Goal: Information Seeking & Learning: Learn about a topic

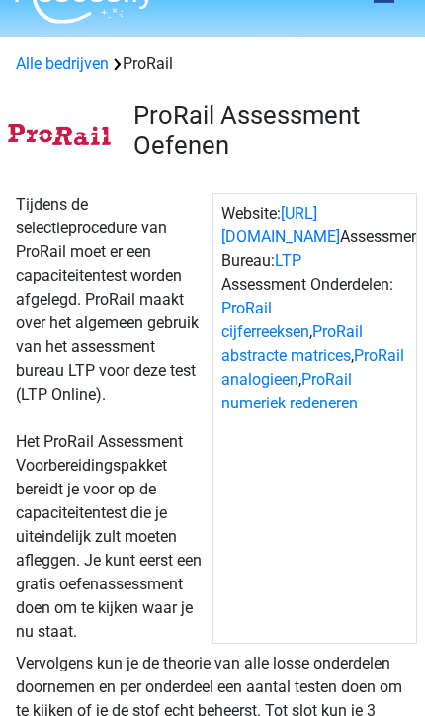
scroll to position [40, 0]
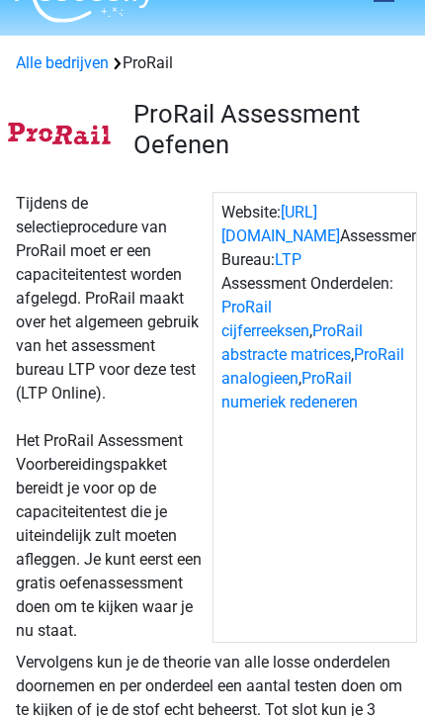
click at [310, 298] on link "ProRail cijferreeksen" at bounding box center [266, 319] width 88 height 43
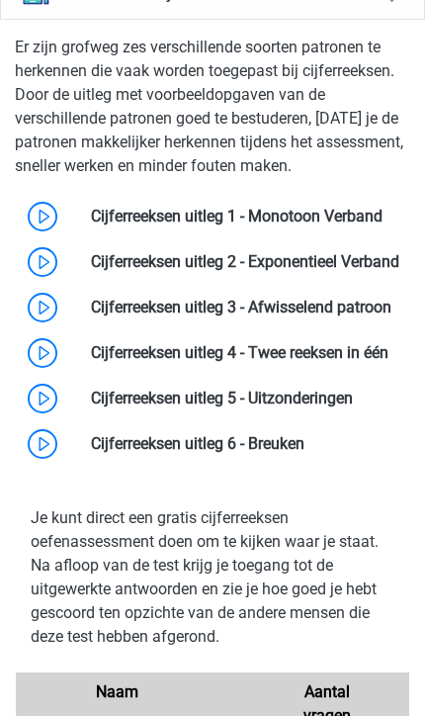
click at [383, 226] on link at bounding box center [383, 216] width 0 height 19
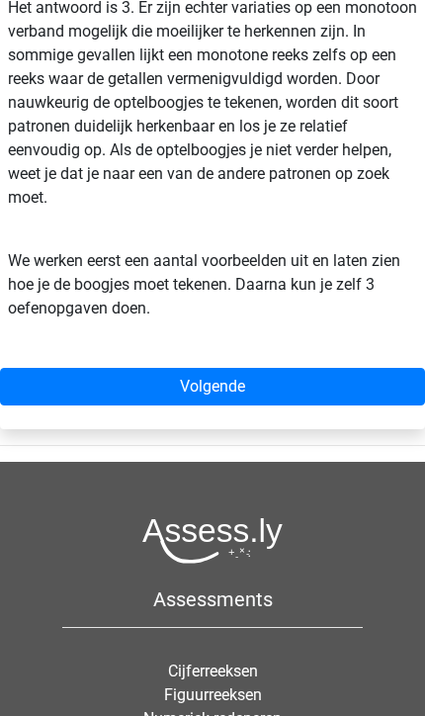
scroll to position [802, 0]
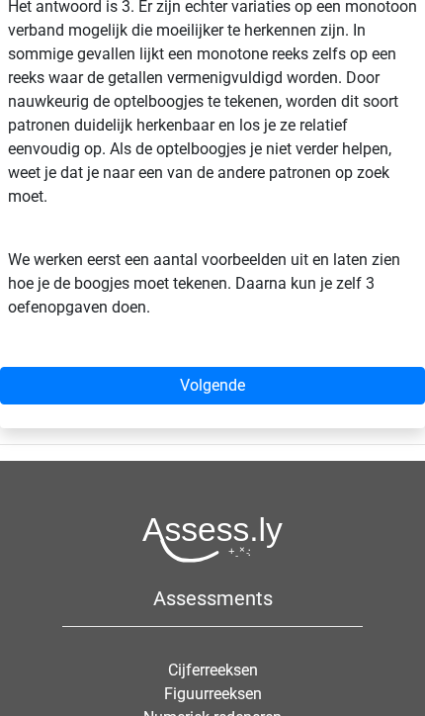
click at [273, 387] on link "Volgende" at bounding box center [212, 386] width 425 height 38
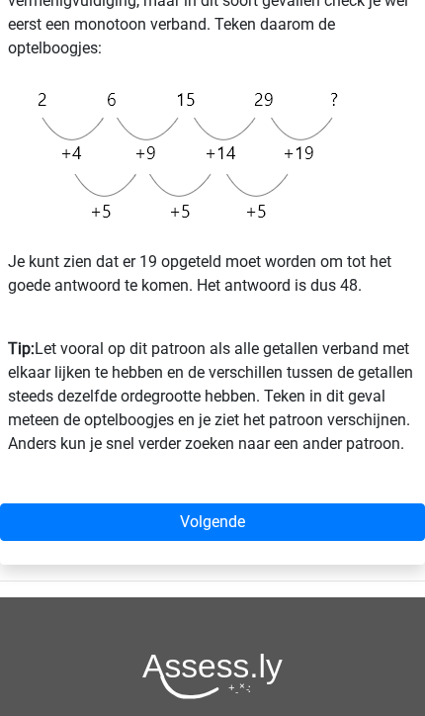
scroll to position [567, 0]
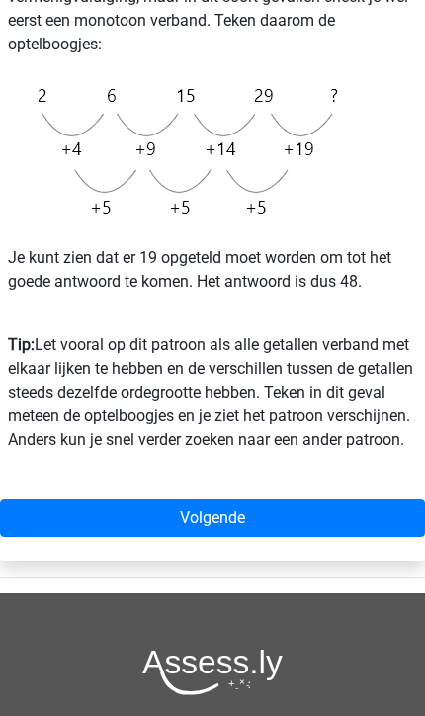
click at [345, 536] on link "Volgende" at bounding box center [212, 519] width 425 height 38
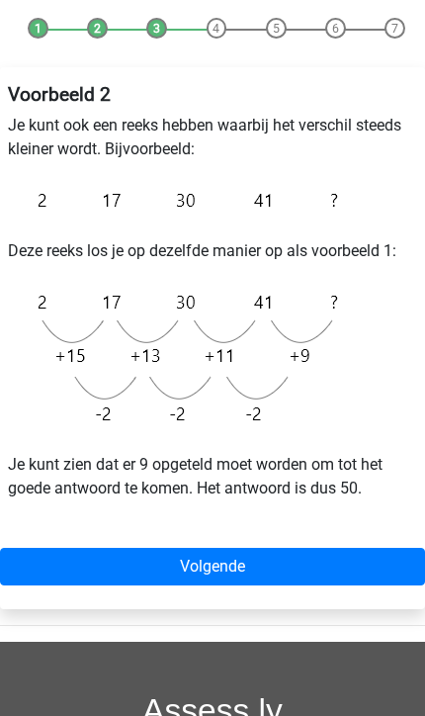
scroll to position [252, 0]
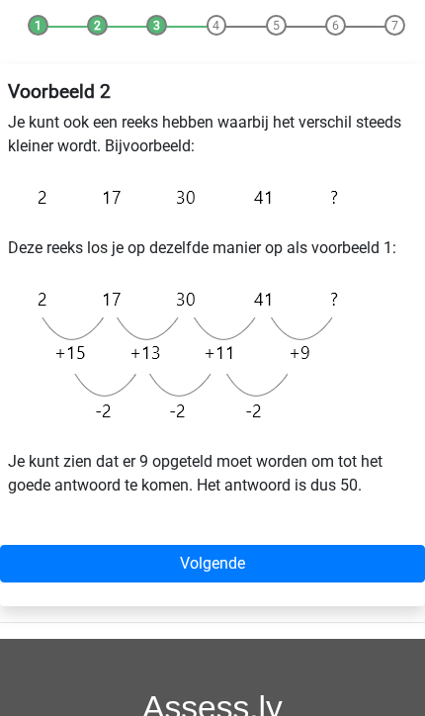
click at [287, 556] on link "Volgende" at bounding box center [212, 564] width 425 height 38
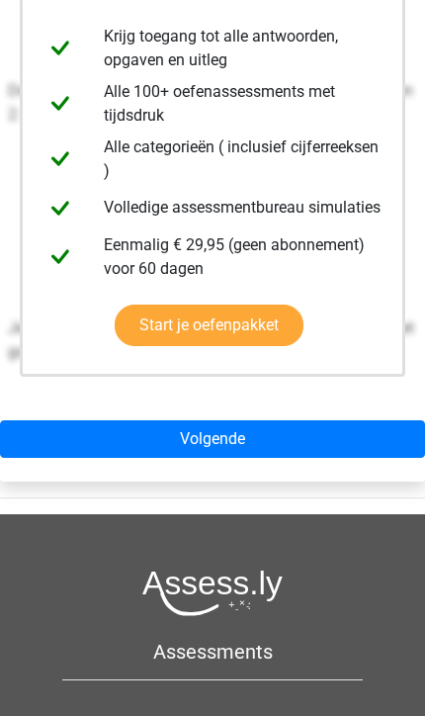
scroll to position [443, 0]
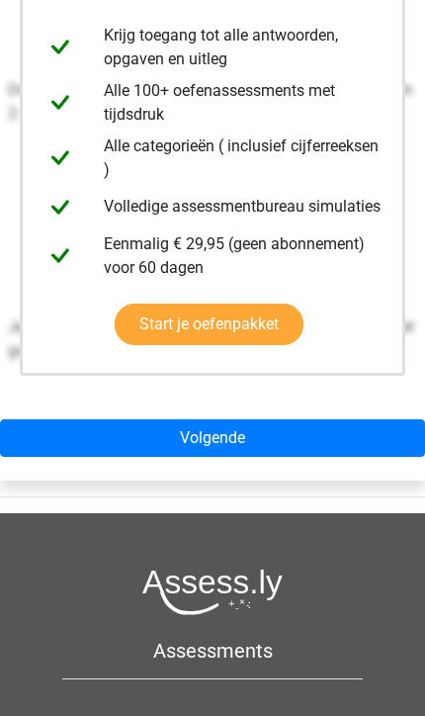
click at [314, 429] on link "Volgende" at bounding box center [212, 438] width 425 height 38
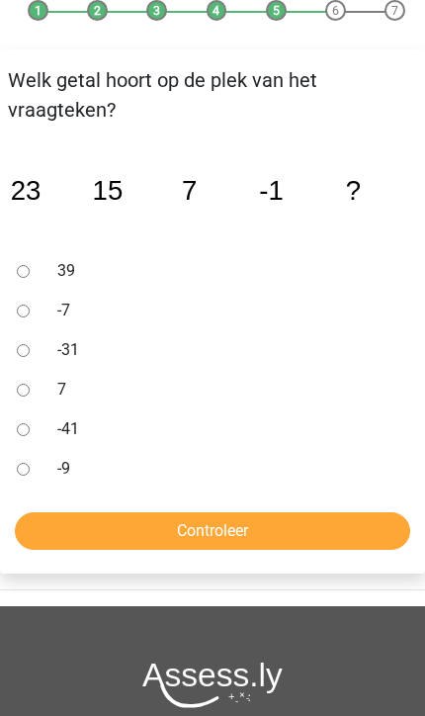
scroll to position [269, 0]
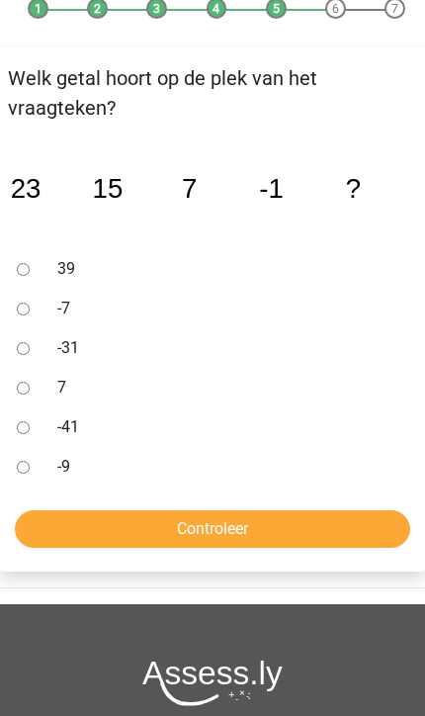
click at [30, 463] on input "-9" at bounding box center [23, 467] width 13 height 13
radio input "true"
click at [221, 542] on input "Controleer" at bounding box center [213, 529] width 396 height 38
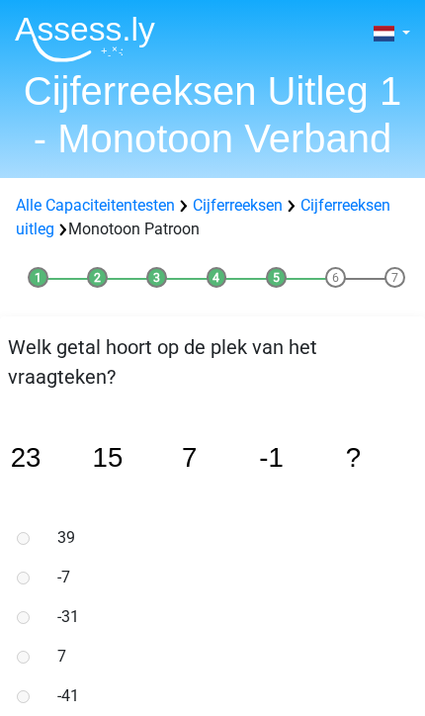
click at [277, 526] on label "39" at bounding box center [229, 538] width 344 height 24
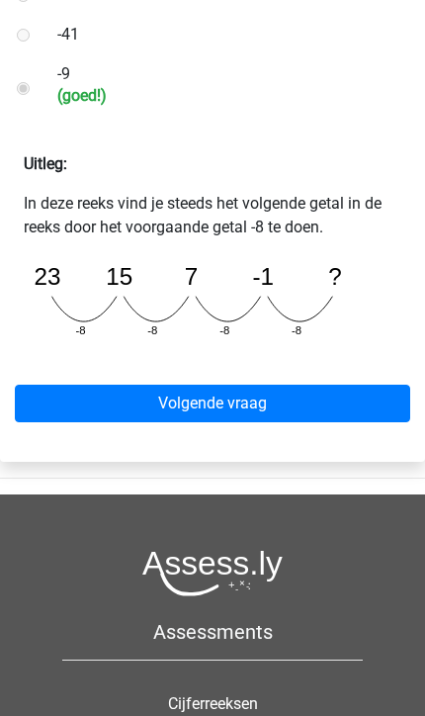
scroll to position [664, 0]
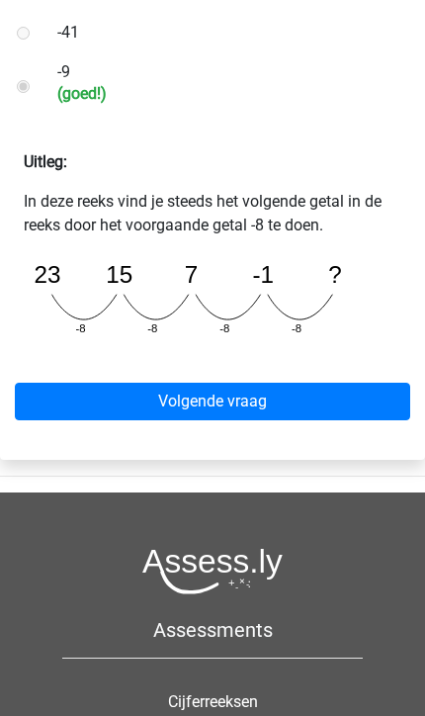
click at [278, 390] on link "Volgende vraag" at bounding box center [213, 402] width 396 height 38
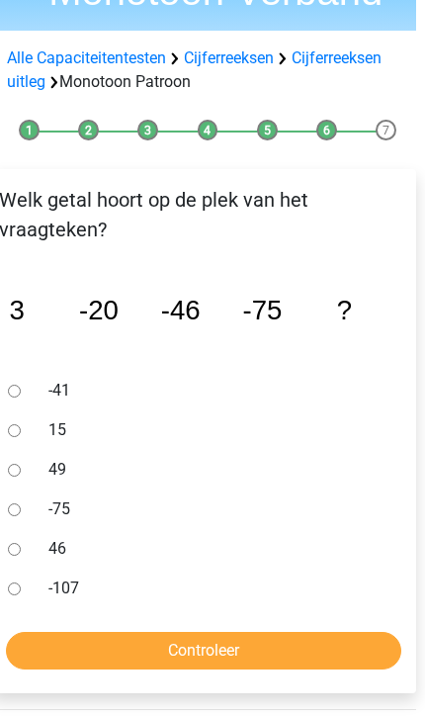
scroll to position [148, 11]
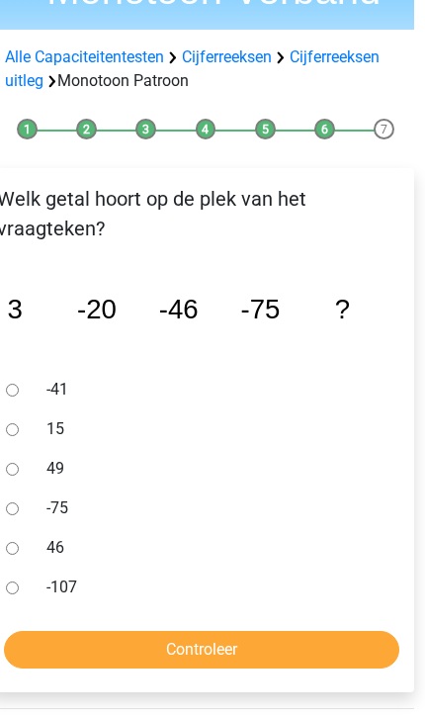
click at [67, 591] on label "-107" at bounding box center [218, 588] width 344 height 24
click at [19, 591] on input "-107" at bounding box center [12, 588] width 13 height 13
radio input "true"
click at [180, 642] on input "Controleer" at bounding box center [202, 650] width 396 height 38
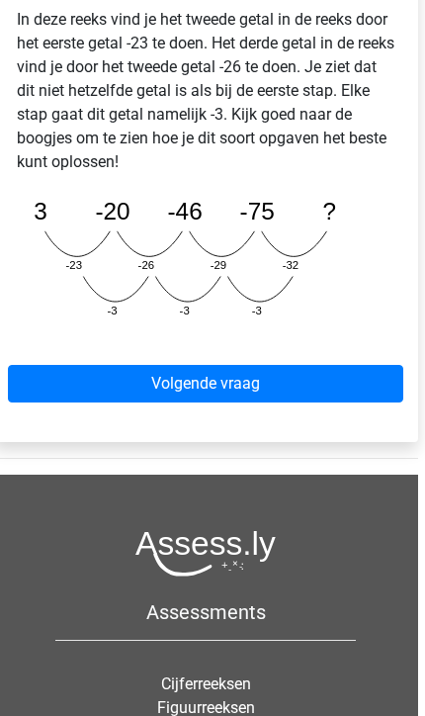
scroll to position [846, 7]
click at [291, 385] on link "Volgende vraag" at bounding box center [206, 384] width 396 height 38
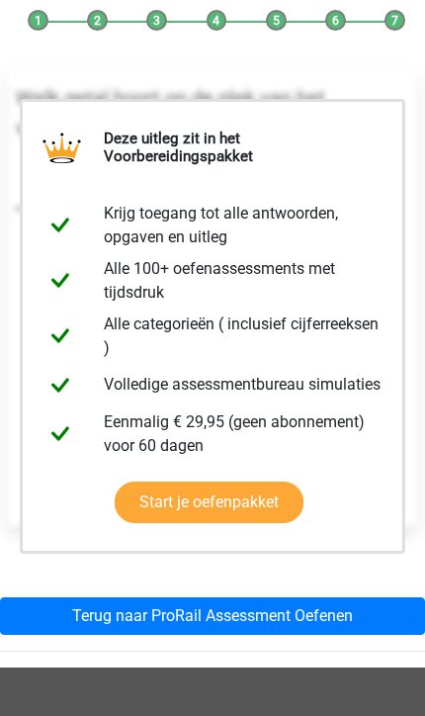
scroll to position [258, 0]
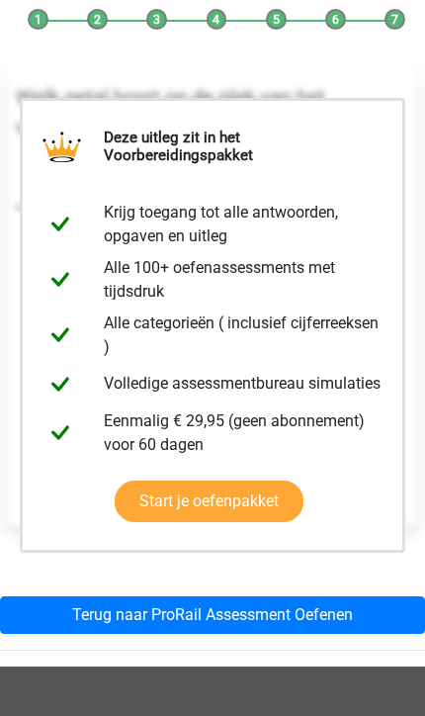
click at [302, 612] on link "Terug naar ProRail Assessment Oefenen" at bounding box center [212, 616] width 425 height 38
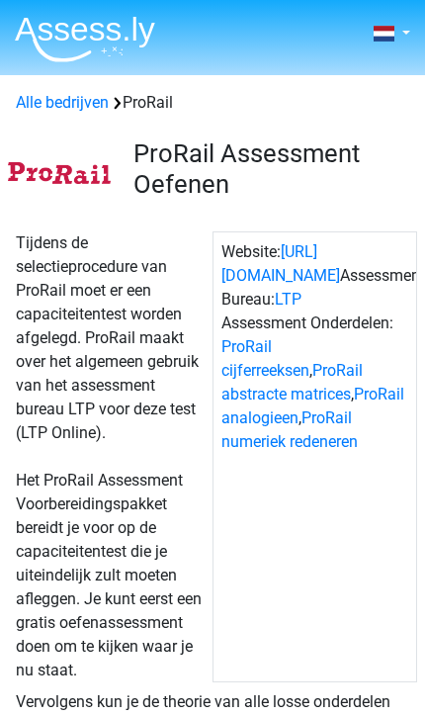
click at [310, 345] on link "ProRail cijferreeksen" at bounding box center [266, 358] width 88 height 43
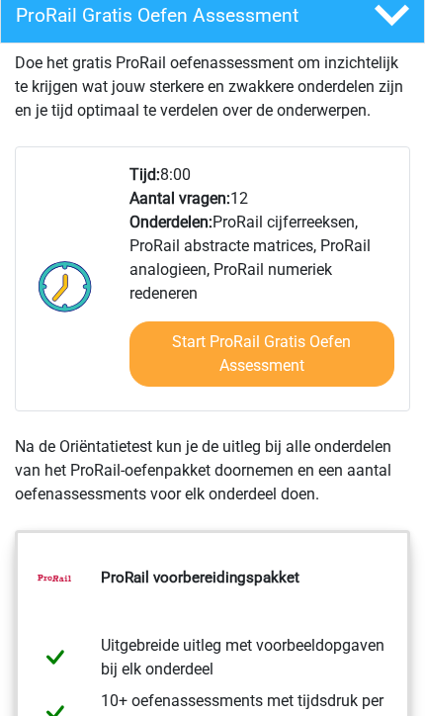
scroll to position [933, 0]
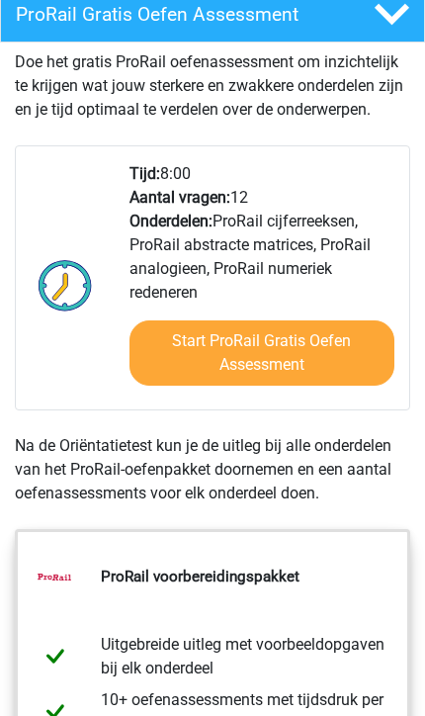
click at [309, 359] on link "Start ProRail Gratis Oefen Assessment" at bounding box center [263, 353] width 266 height 65
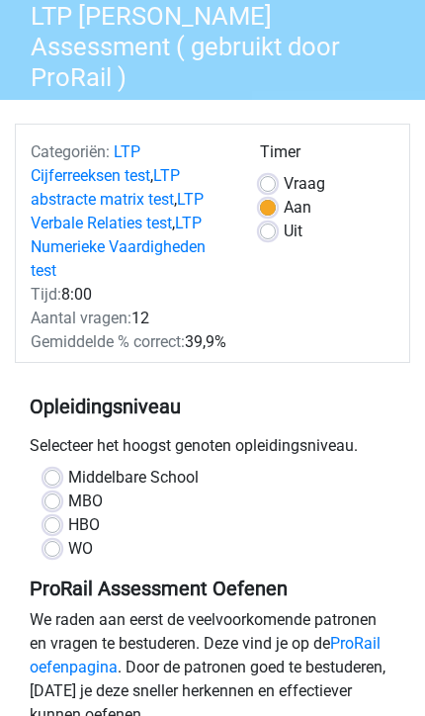
scroll to position [190, 0]
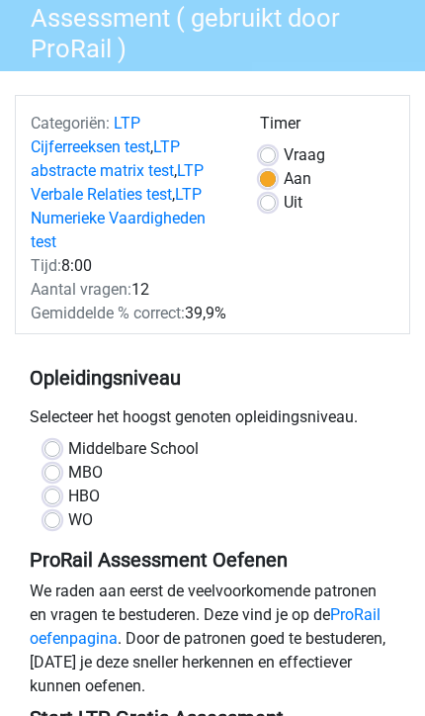
click at [88, 461] on label "MBO" at bounding box center [85, 473] width 35 height 24
click at [60, 461] on input "MBO" at bounding box center [53, 471] width 16 height 20
radio input "true"
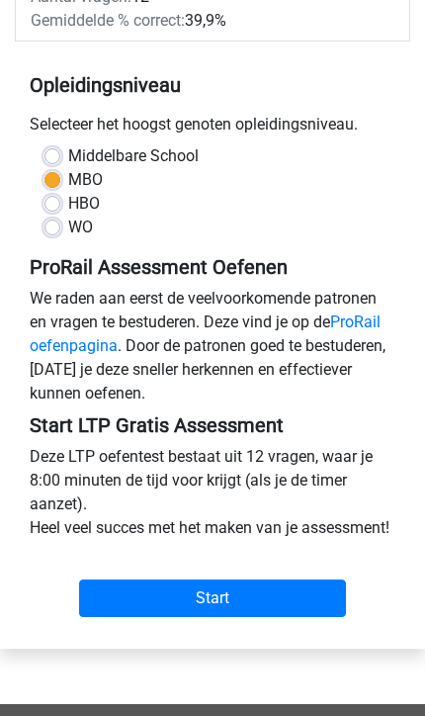
scroll to position [484, 0]
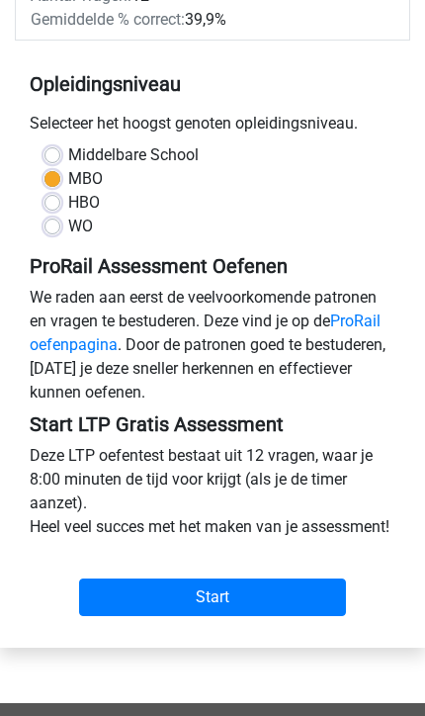
click at [225, 588] on input "Start" at bounding box center [212, 598] width 267 height 38
